Goal: Information Seeking & Learning: Find specific fact

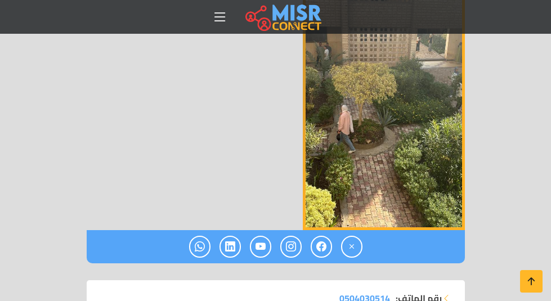
scroll to position [394, 0]
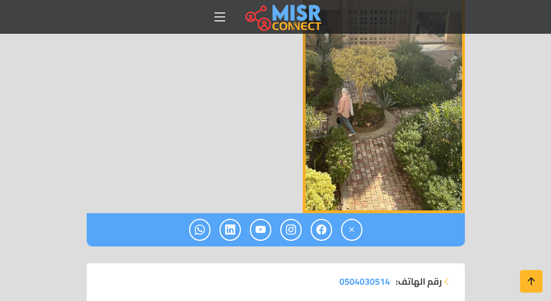
drag, startPoint x: 128, startPoint y: 70, endPoint x: 355, endPoint y: 218, distance: 270.4
drag, startPoint x: 326, startPoint y: 43, endPoint x: 328, endPoint y: 204, distance: 161.0
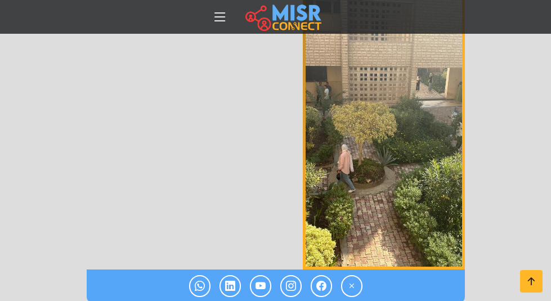
drag, startPoint x: 329, startPoint y: 92, endPoint x: 348, endPoint y: 164, distance: 75.2
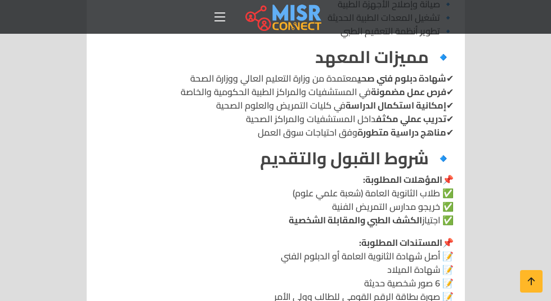
scroll to position [1467, 0]
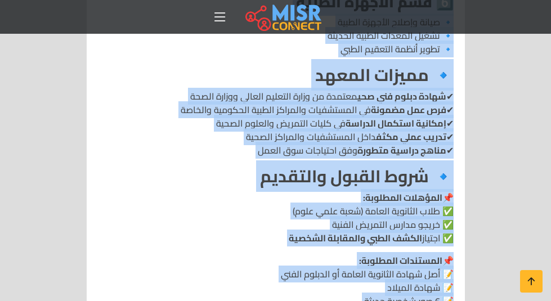
drag, startPoint x: 350, startPoint y: 90, endPoint x: 343, endPoint y: 175, distance: 85.2
click at [343, 175] on div "المعهد الفني الصحي بالمنصورة 🔹 نبذة عن المعهد المعهد الفني الصحي ب[GEOGRAPHIC_D…" at bounding box center [275, 101] width 369 height 1462
copy div "loremi dolor sitam consectet 🔹 adip el seddoe tempor incid utlab etdolorem ali …"
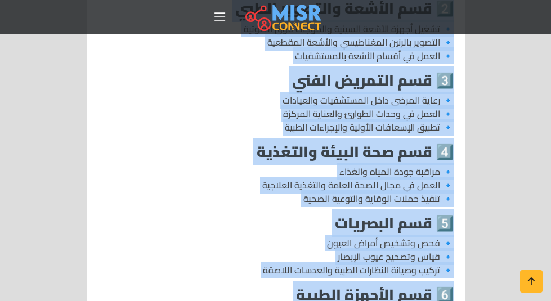
scroll to position [1073, 0]
